Goal: Task Accomplishment & Management: Use online tool/utility

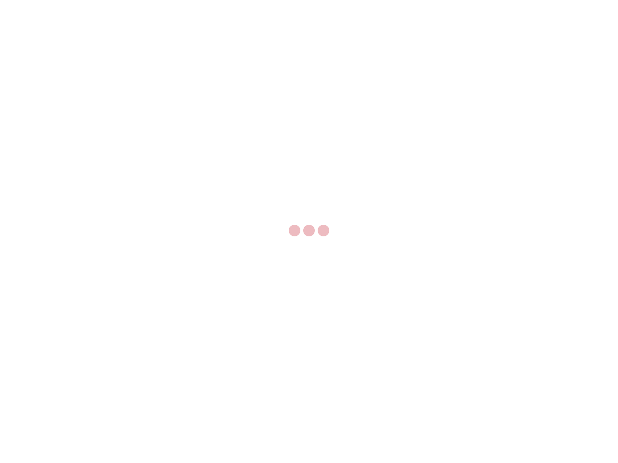
select select "US"
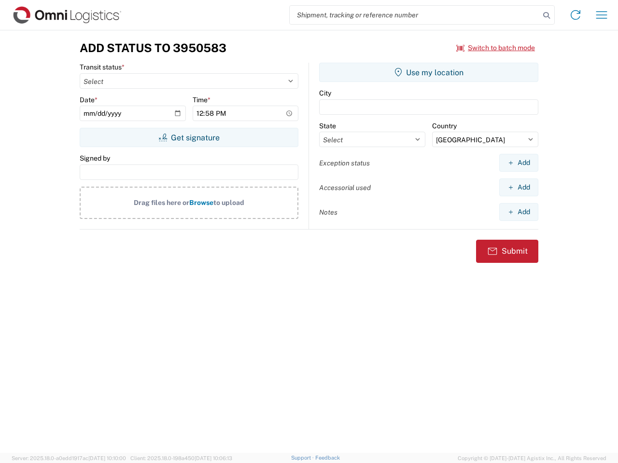
click at [415, 15] on input "search" at bounding box center [415, 15] width 250 height 18
click at [546, 15] on icon at bounding box center [547, 16] width 14 height 14
click at [575, 15] on icon at bounding box center [575, 14] width 15 height 15
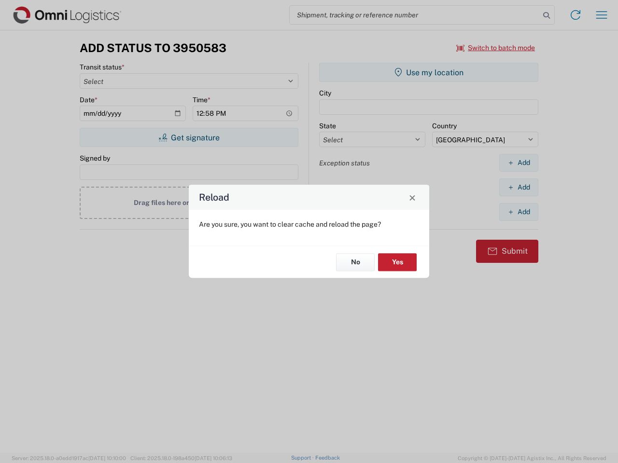
click at [601, 15] on div "Reload Are you sure, you want to clear cache and reload the page? No Yes" at bounding box center [309, 231] width 618 height 463
click at [496, 48] on div "Reload Are you sure, you want to clear cache and reload the page? No Yes" at bounding box center [309, 231] width 618 height 463
click at [189, 138] on div "Reload Are you sure, you want to clear cache and reload the page? No Yes" at bounding box center [309, 231] width 618 height 463
click at [429, 72] on div "Reload Are you sure, you want to clear cache and reload the page? No Yes" at bounding box center [309, 231] width 618 height 463
click at [518, 163] on div "Reload Are you sure, you want to clear cache and reload the page? No Yes" at bounding box center [309, 231] width 618 height 463
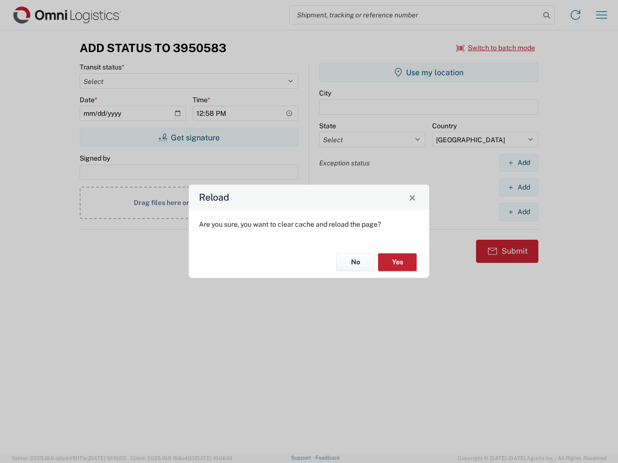
click at [518, 187] on div "Reload Are you sure, you want to clear cache and reload the page? No Yes" at bounding box center [309, 231] width 618 height 463
click at [518, 212] on div "Reload Are you sure, you want to clear cache and reload the page? No Yes" at bounding box center [309, 231] width 618 height 463
